Goal: Task Accomplishment & Management: Complete application form

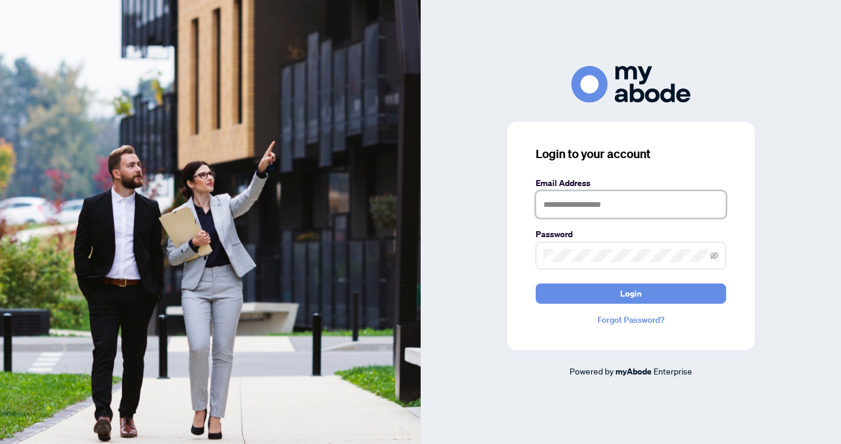
type input "**********"
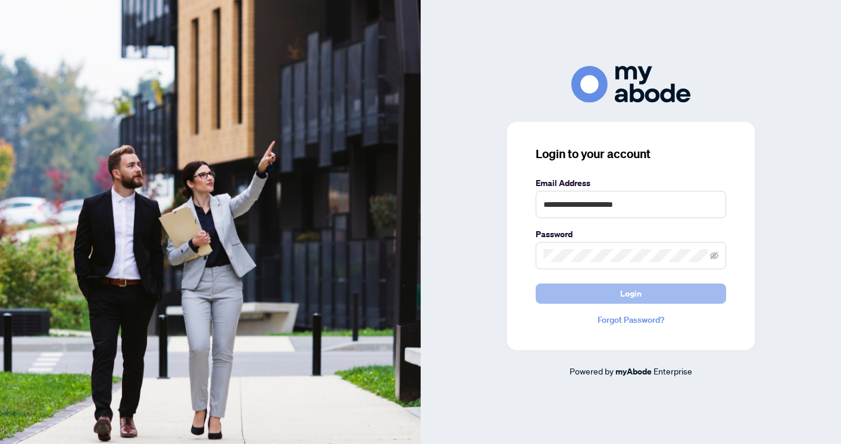
click at [610, 299] on button "Login" at bounding box center [630, 294] width 190 height 20
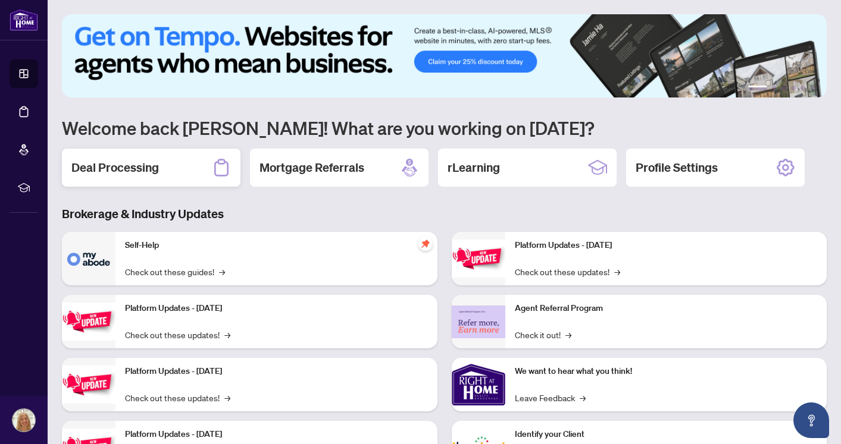
click at [145, 167] on h2 "Deal Processing" at bounding box center [114, 167] width 87 height 17
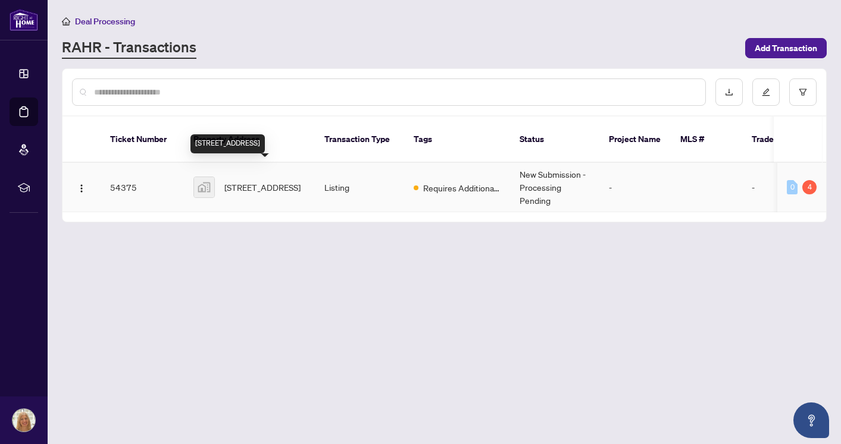
click at [243, 181] on span "[STREET_ADDRESS]" at bounding box center [262, 187] width 76 height 13
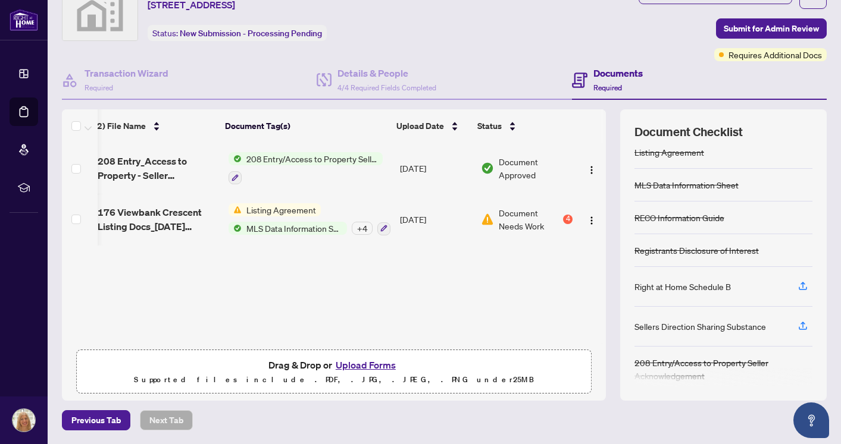
scroll to position [80, 0]
click at [566, 218] on div "4" at bounding box center [568, 220] width 10 height 10
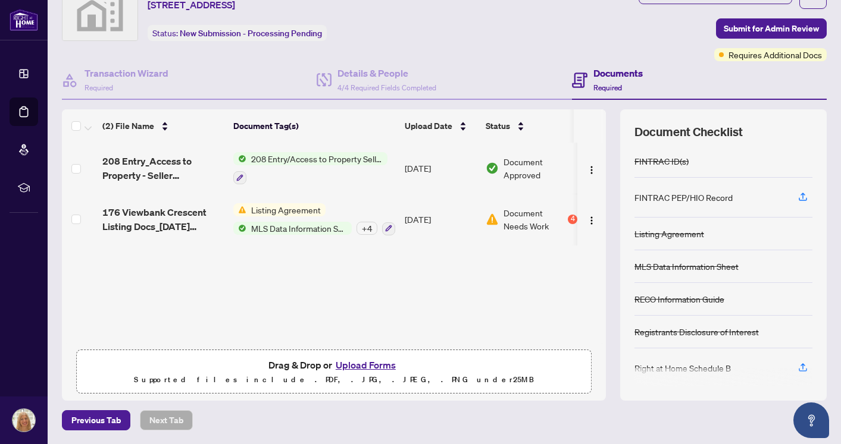
click at [352, 365] on button "Upload Forms" at bounding box center [365, 365] width 67 height 15
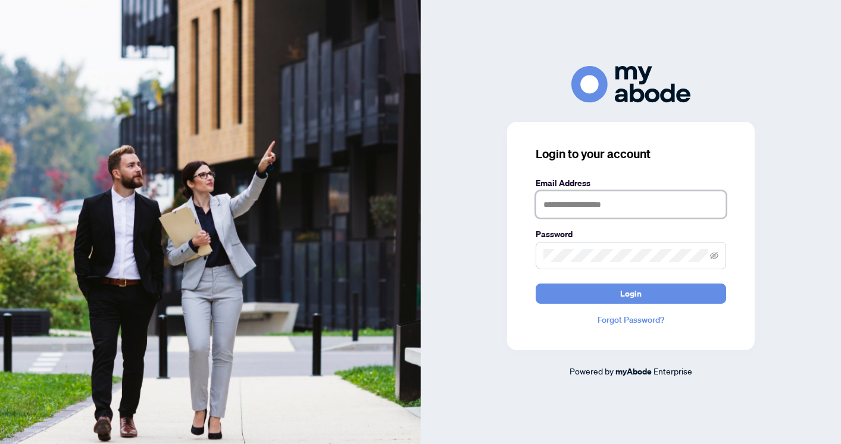
type input "**********"
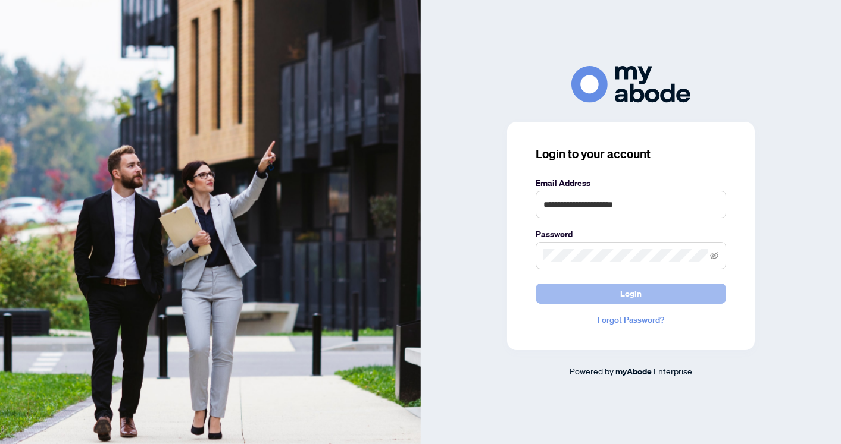
click at [603, 297] on button "Login" at bounding box center [630, 294] width 190 height 20
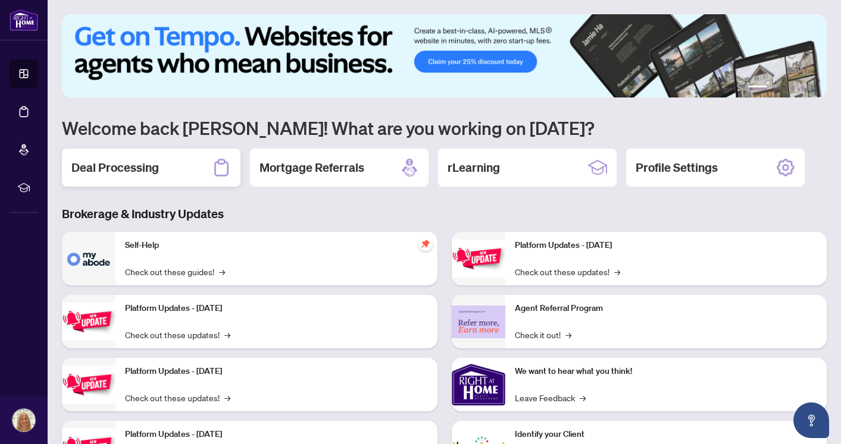
click at [173, 174] on div "Deal Processing" at bounding box center [151, 168] width 178 height 38
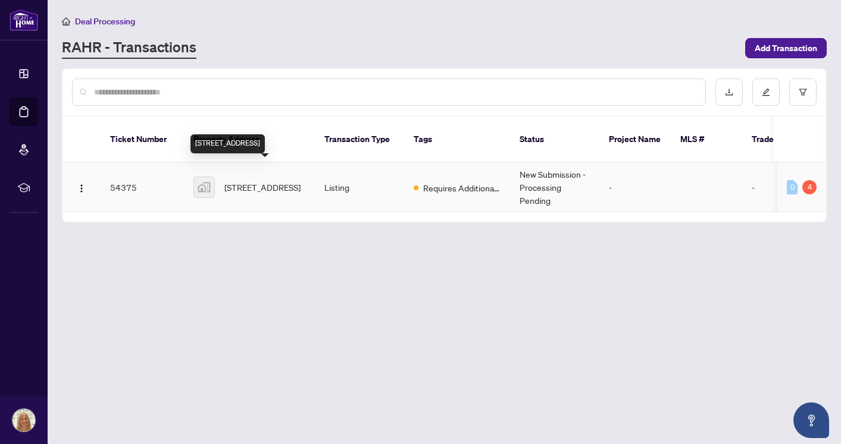
click at [251, 181] on span "[STREET_ADDRESS]" at bounding box center [262, 187] width 76 height 13
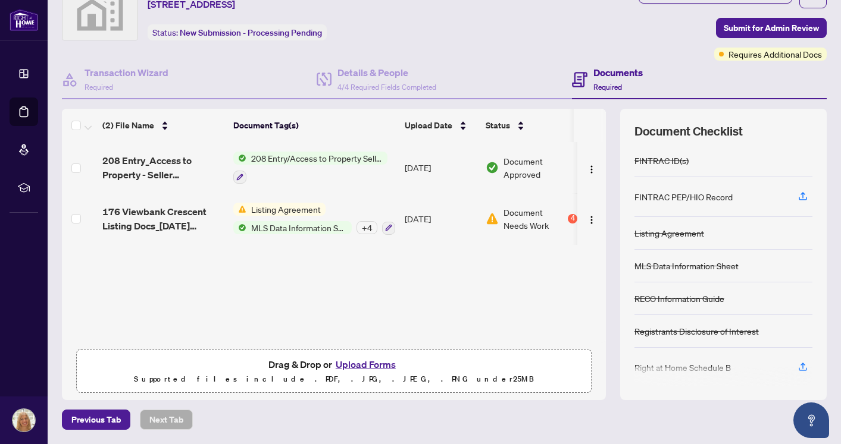
scroll to position [54, 0]
click at [366, 367] on button "Upload Forms" at bounding box center [365, 365] width 67 height 15
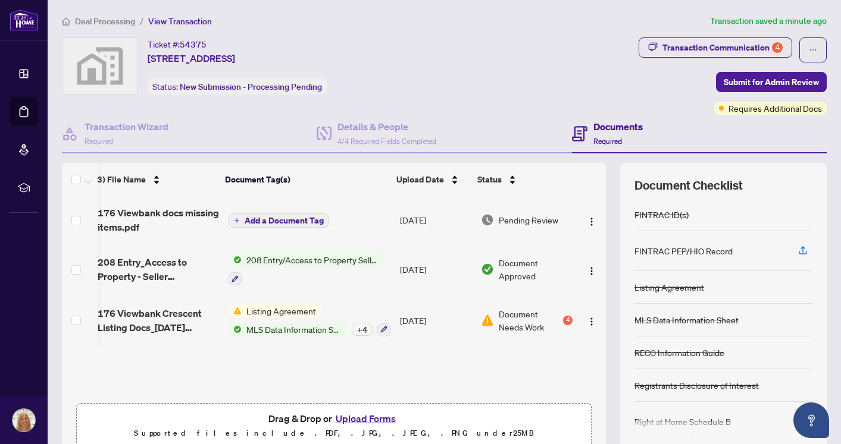
scroll to position [0, 0]
click at [739, 82] on span "Submit for Admin Review" at bounding box center [770, 82] width 95 height 19
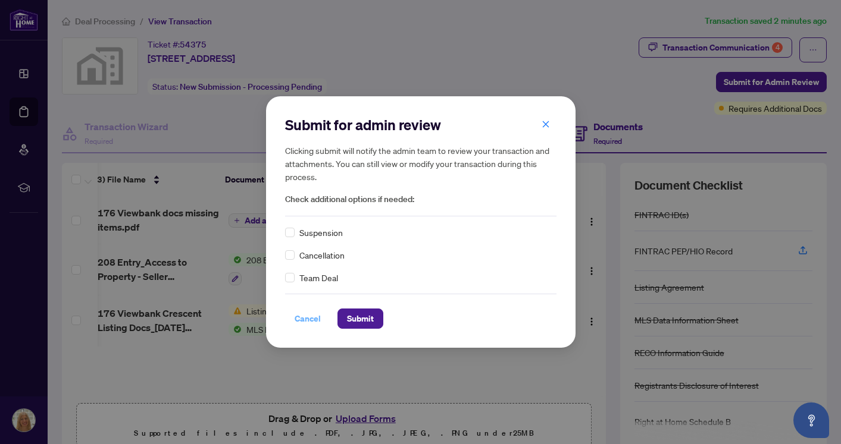
click at [307, 318] on span "Cancel" at bounding box center [307, 318] width 26 height 19
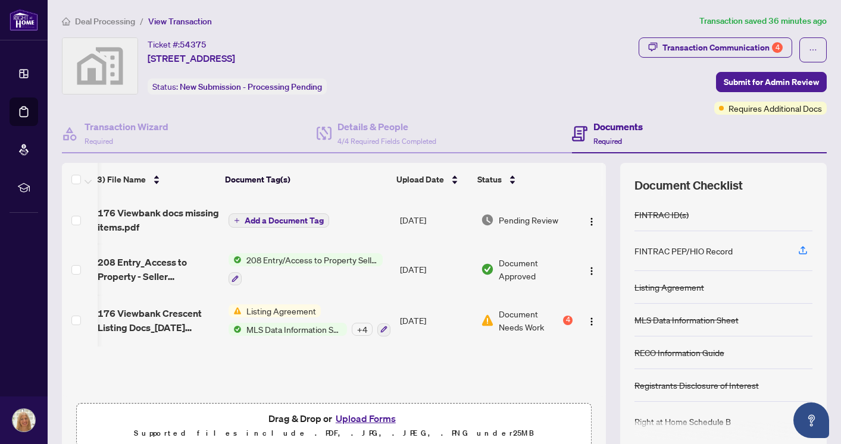
click at [535, 216] on span "Pending Review" at bounding box center [528, 220] width 59 height 13
